Goal: Information Seeking & Learning: Learn about a topic

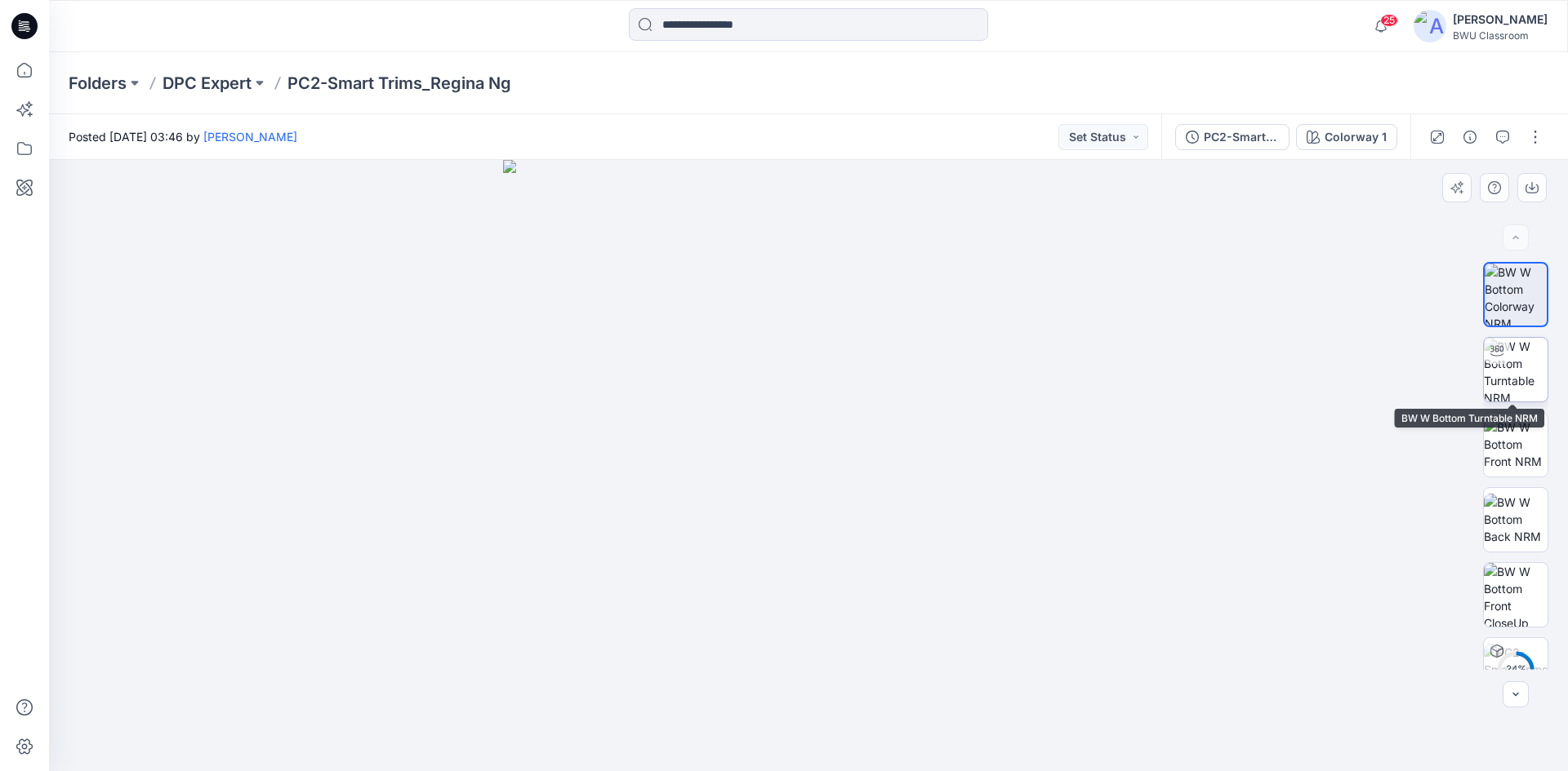
click at [1509, 377] on img at bounding box center [1516, 370] width 64 height 64
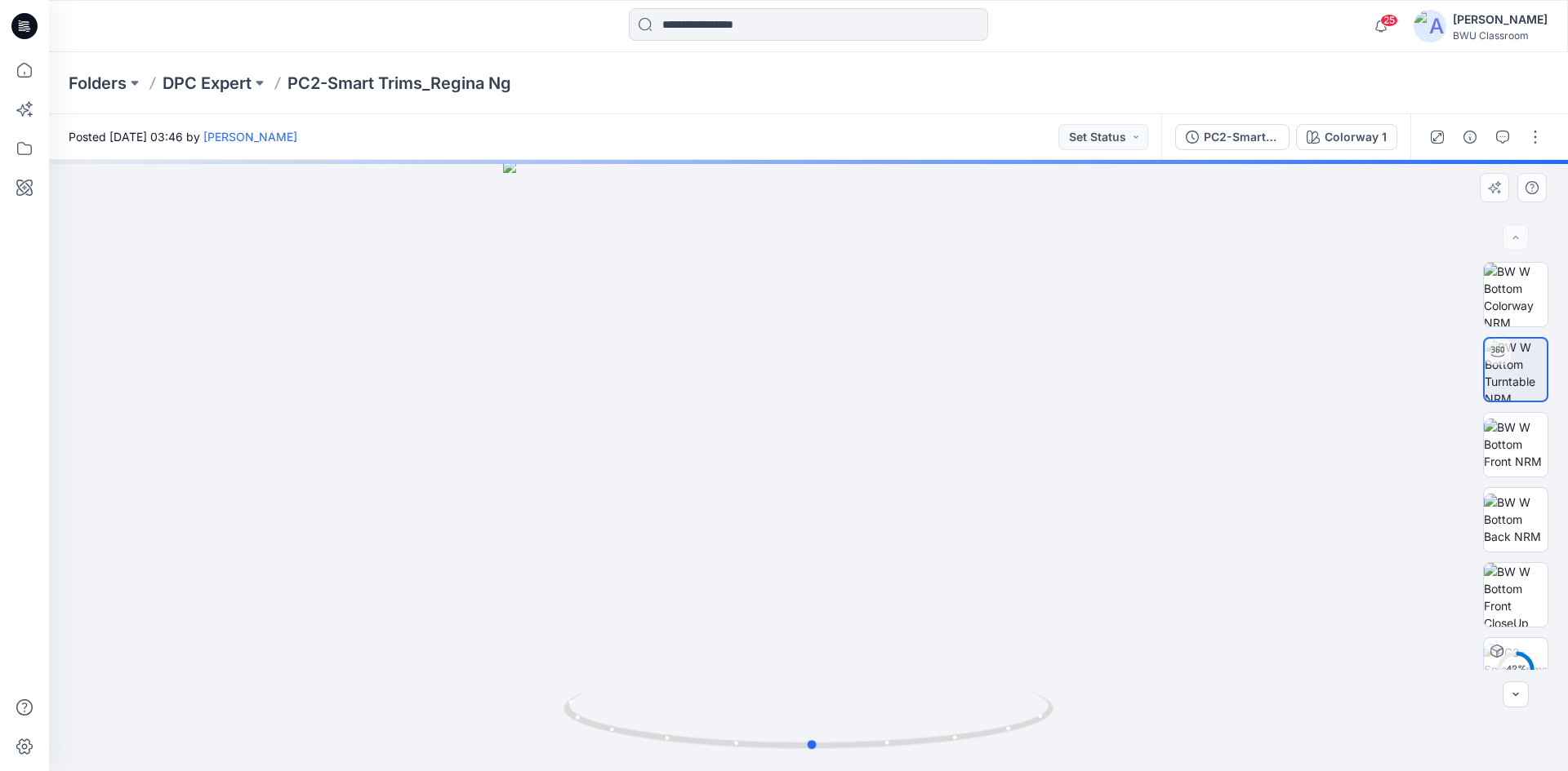
drag, startPoint x: 811, startPoint y: 751, endPoint x: 1305, endPoint y: 709, distance: 495.8
click at [1305, 709] on div at bounding box center [809, 465] width 1519 height 611
click at [228, 79] on p "DPC Expert" at bounding box center [207, 83] width 89 height 23
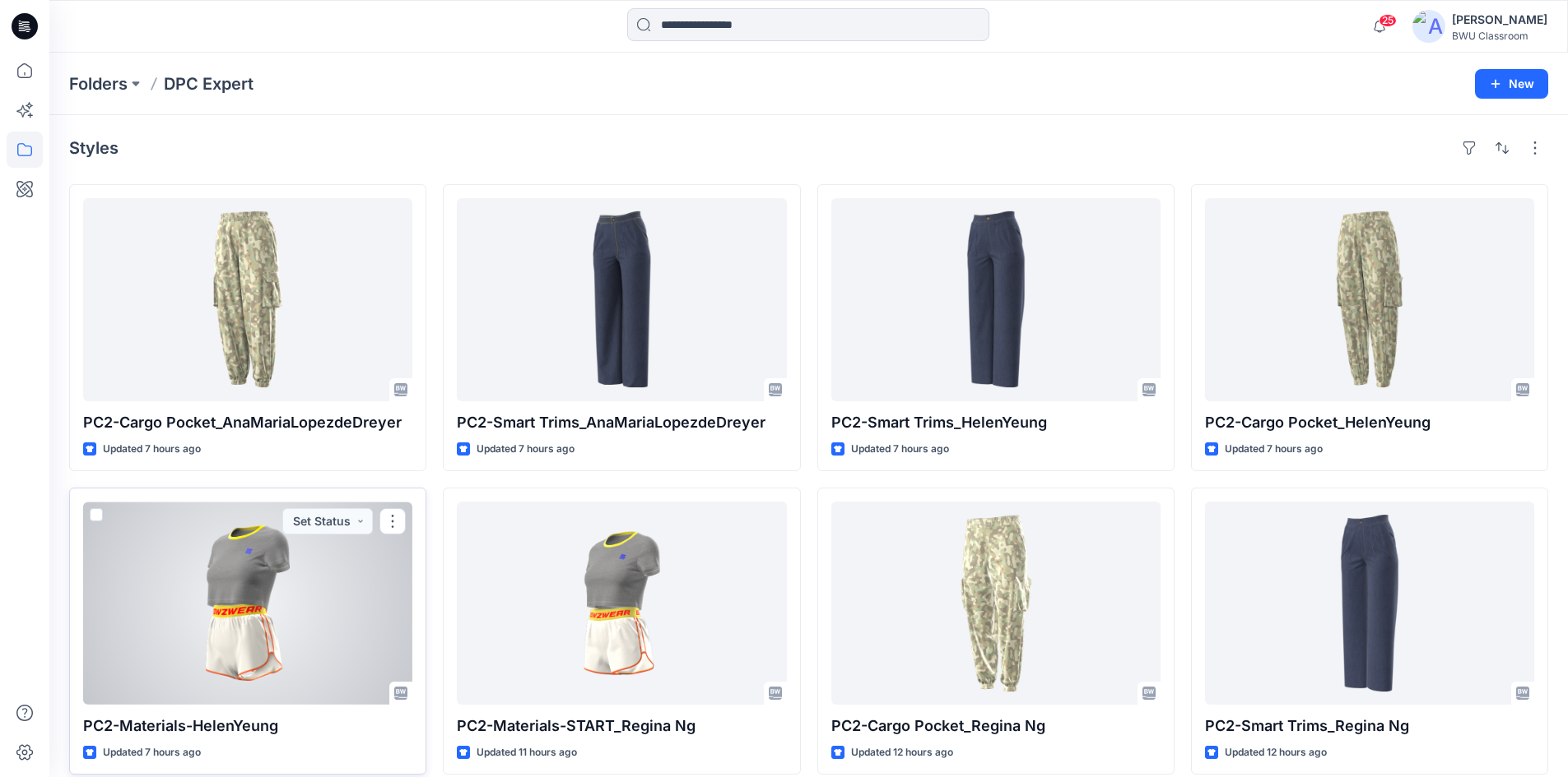
click at [186, 567] on div at bounding box center [247, 603] width 329 height 203
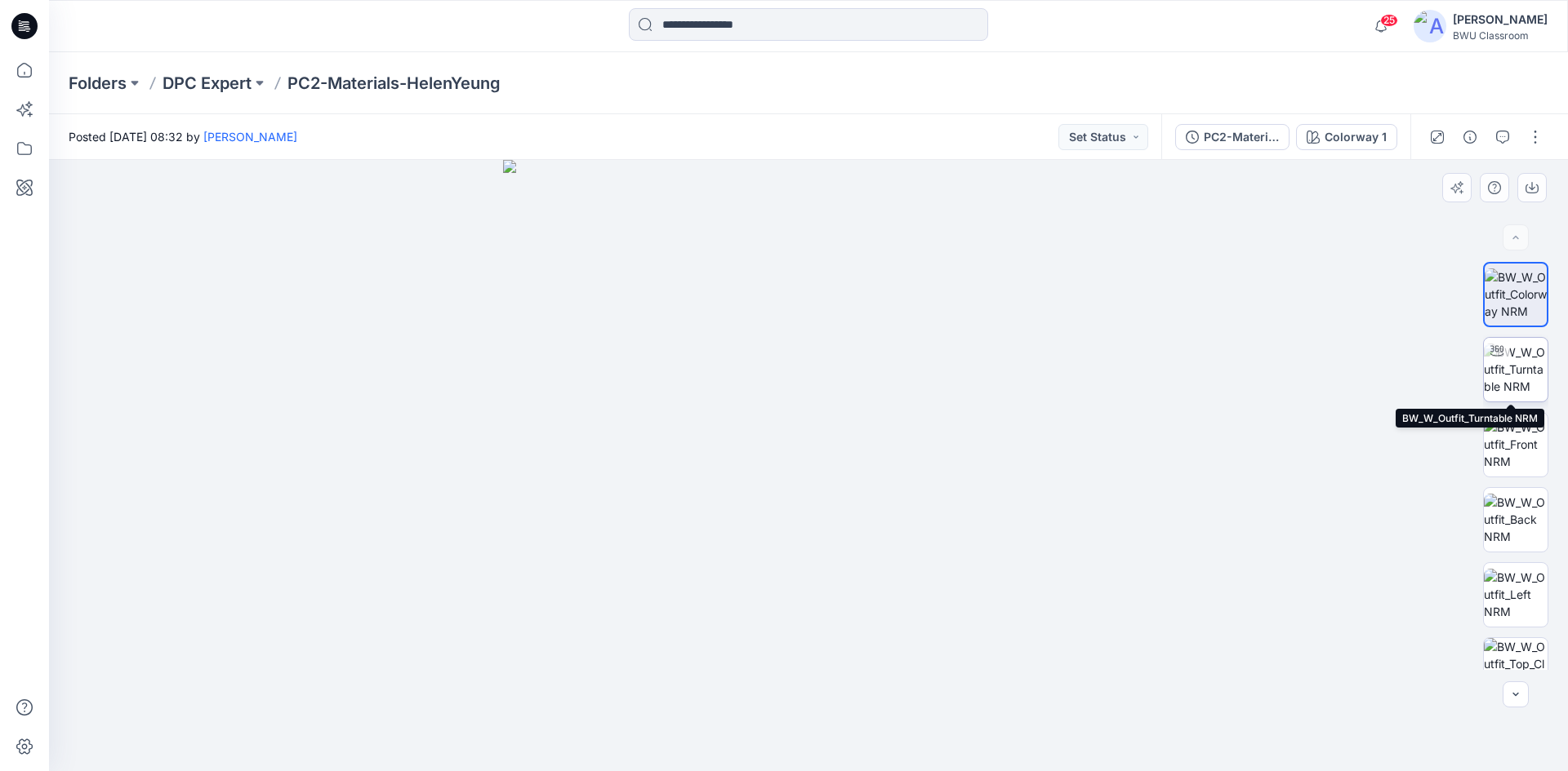
click at [1511, 378] on img at bounding box center [1516, 369] width 64 height 51
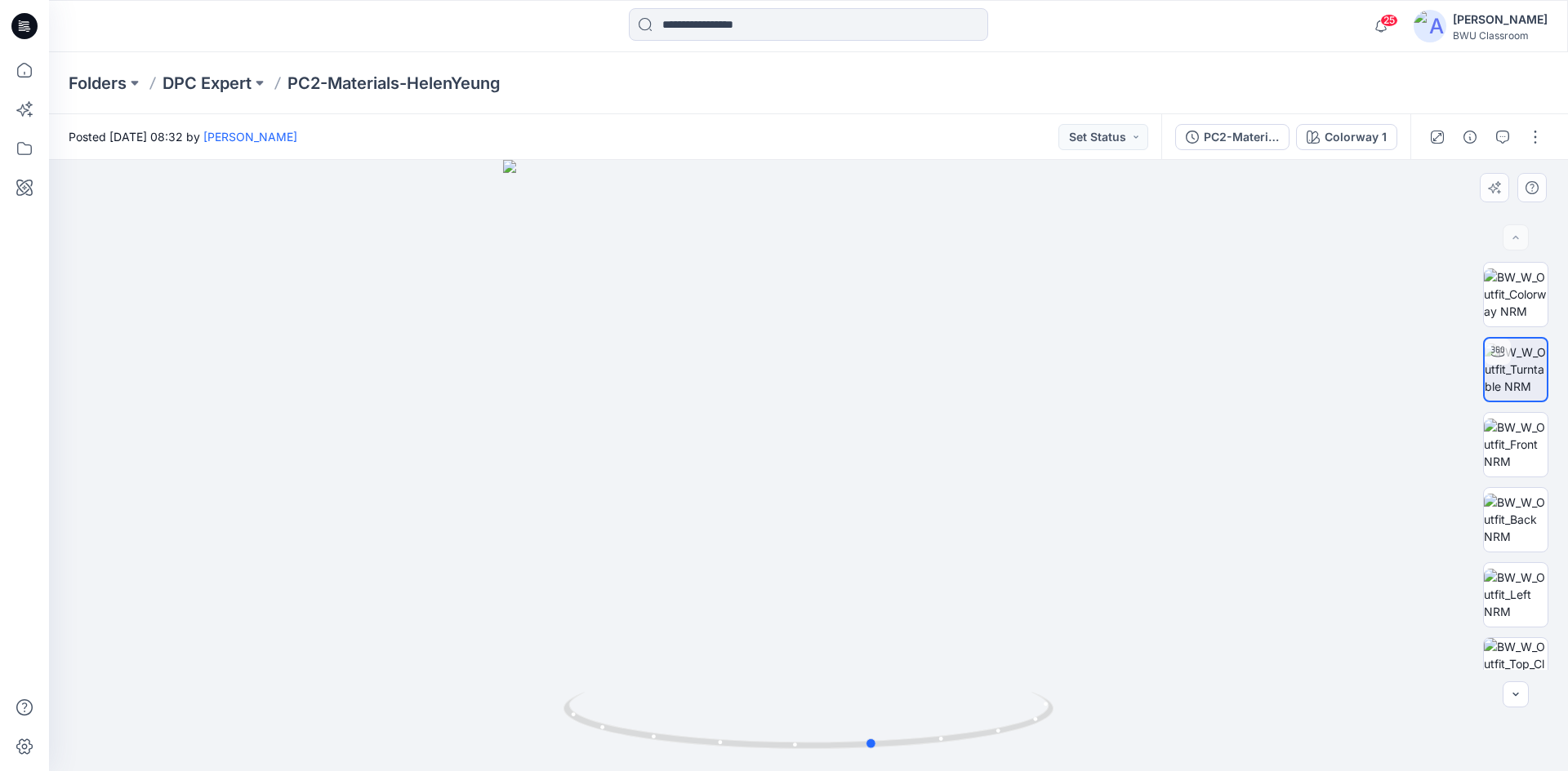
drag, startPoint x: 833, startPoint y: 750, endPoint x: 408, endPoint y: 669, distance: 432.6
click at [408, 669] on div at bounding box center [809, 465] width 1519 height 611
click at [211, 77] on p "DPC Expert" at bounding box center [207, 83] width 89 height 23
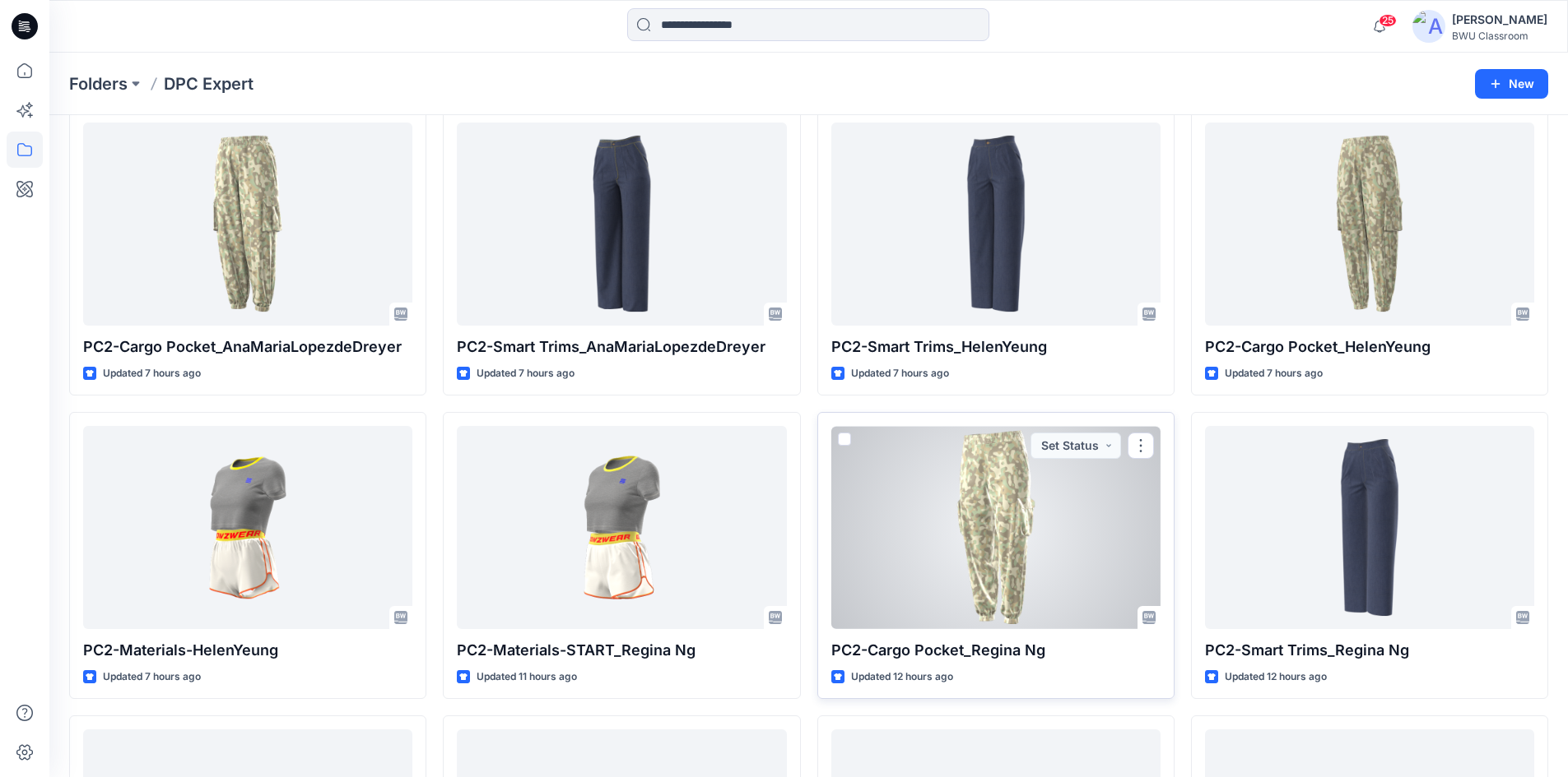
scroll to position [82, 0]
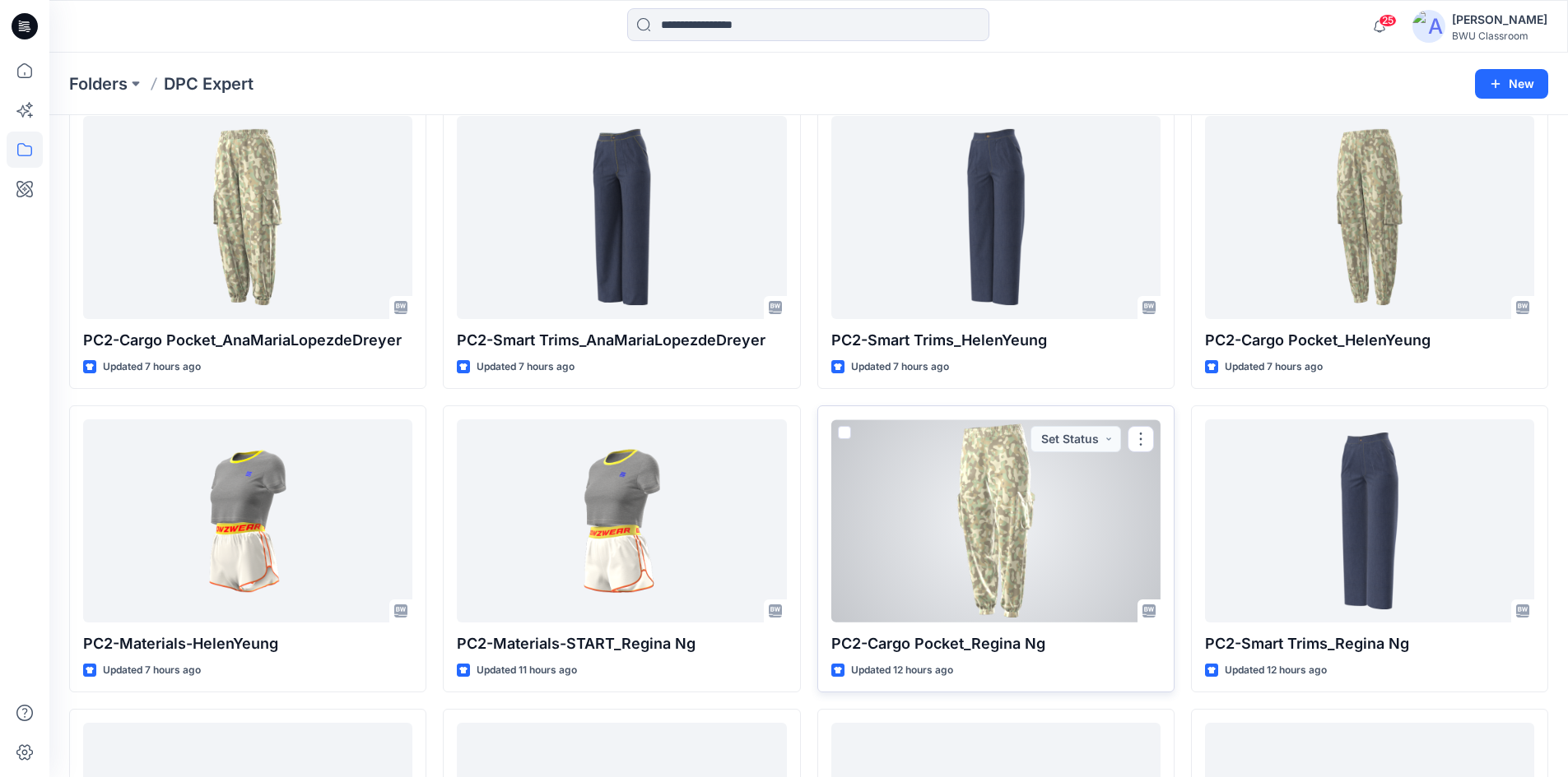
click at [975, 547] on div at bounding box center [995, 520] width 329 height 203
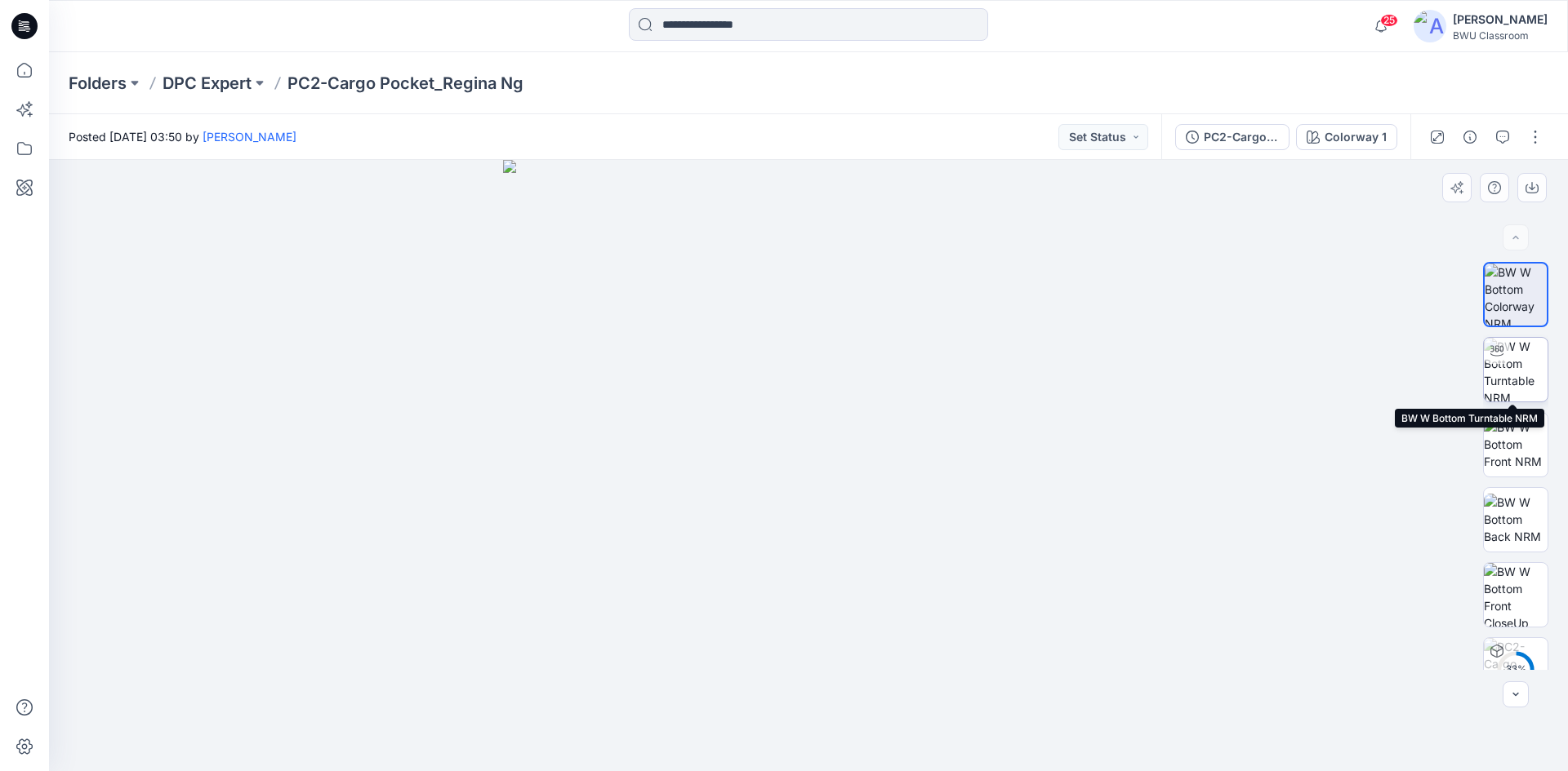
click at [1515, 369] on img at bounding box center [1516, 370] width 64 height 64
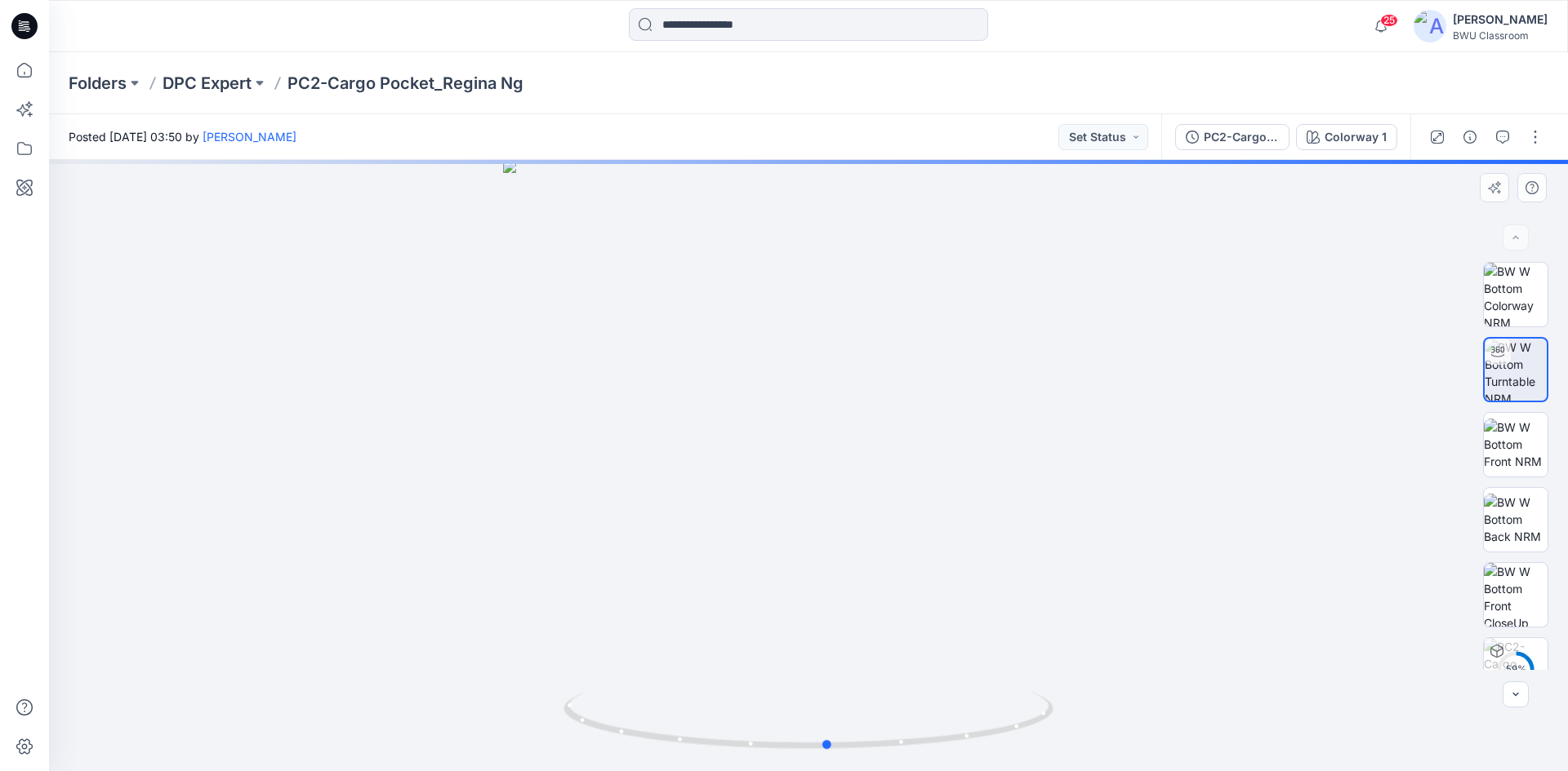
drag, startPoint x: 905, startPoint y: 753, endPoint x: 434, endPoint y: 701, distance: 473.9
click at [434, 701] on div at bounding box center [809, 465] width 1519 height 611
click at [212, 78] on p "DPC Expert" at bounding box center [207, 83] width 89 height 23
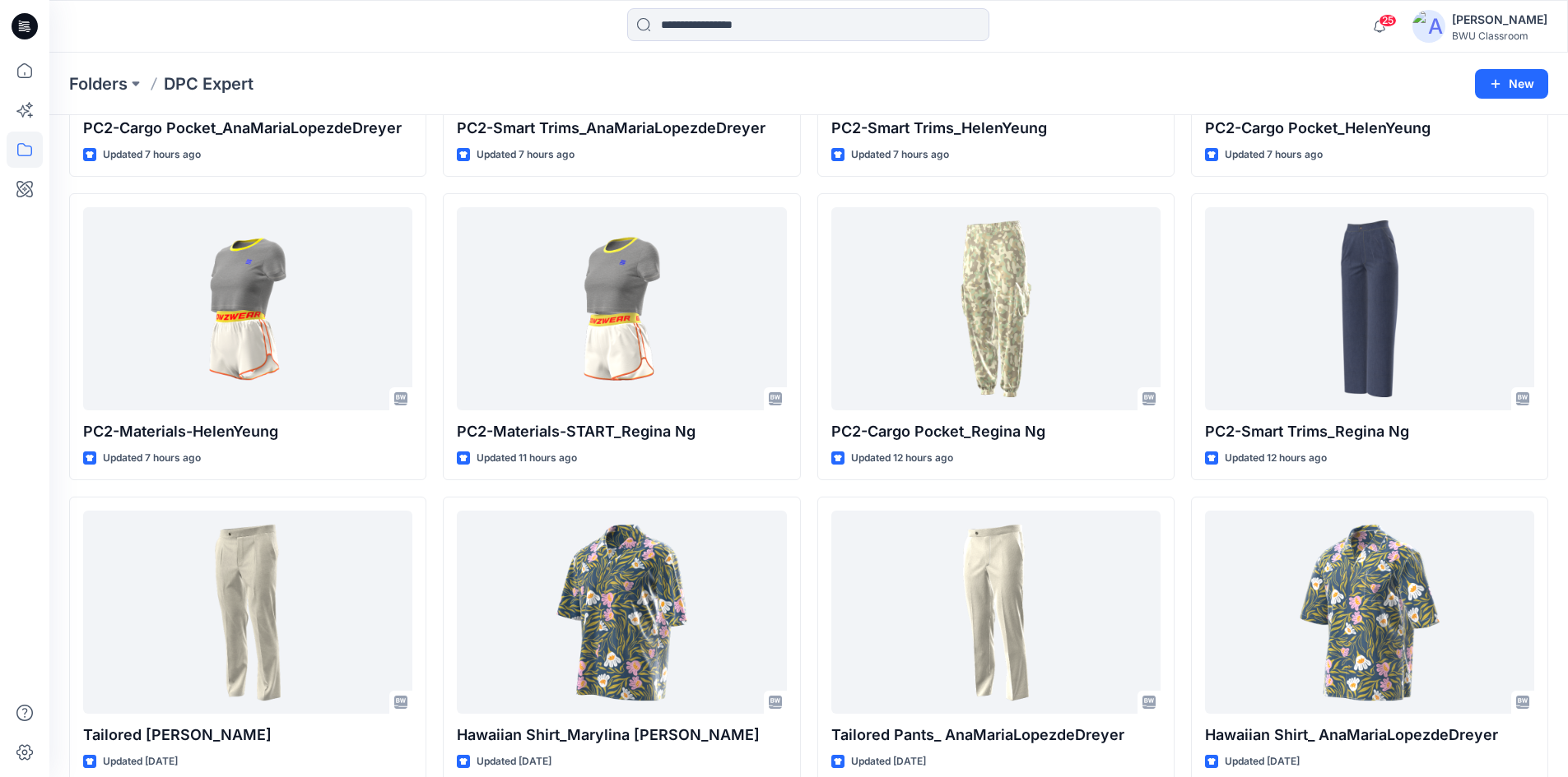
scroll to position [247, 0]
